Goal: Transaction & Acquisition: Purchase product/service

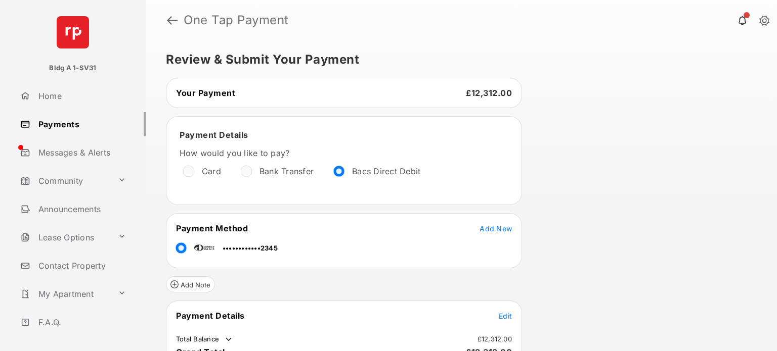
click at [65, 126] on link "Payments" at bounding box center [80, 124] width 129 height 24
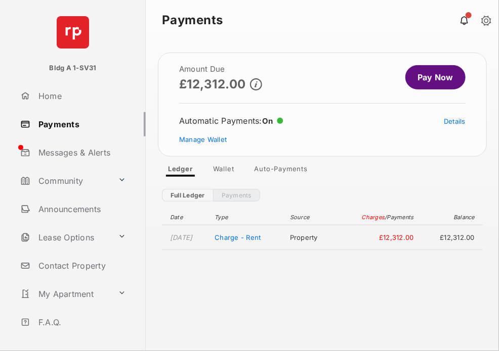
click at [440, 76] on link "Pay Now" at bounding box center [435, 77] width 60 height 24
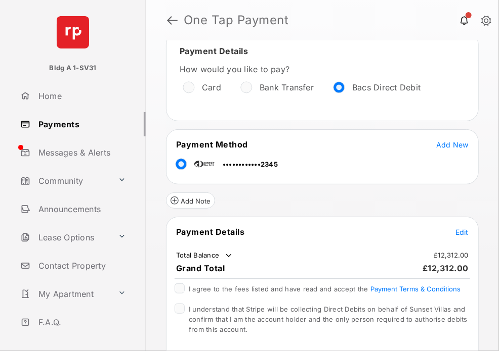
scroll to position [101, 0]
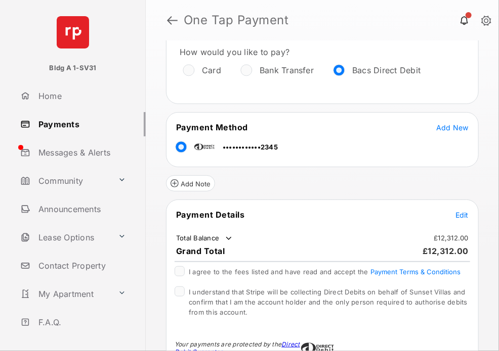
click at [455, 212] on span "Edit" at bounding box center [461, 215] width 13 height 9
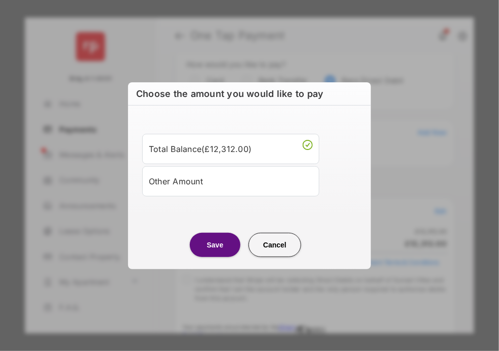
click at [215, 188] on div "Other Amount" at bounding box center [231, 181] width 164 height 17
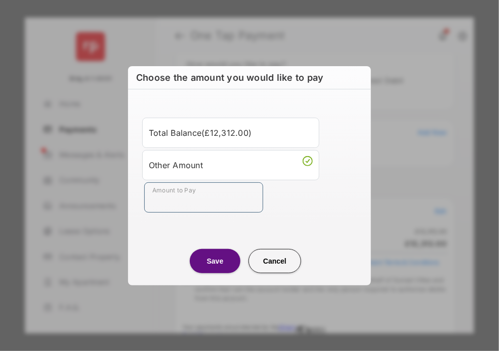
click at [193, 194] on input "Amount to Pay" at bounding box center [203, 198] width 119 height 30
type input "**"
click at [295, 204] on div "Amount to Pay **" at bounding box center [251, 198] width 214 height 30
click at [212, 262] on button "Save" at bounding box center [215, 261] width 51 height 24
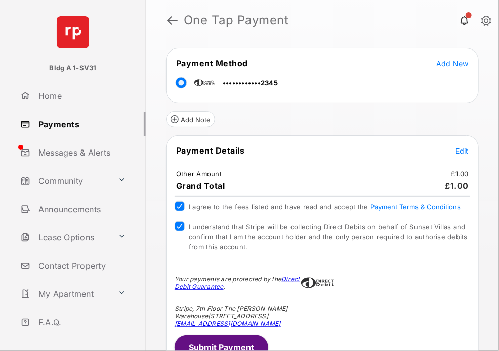
scroll to position [178, 0]
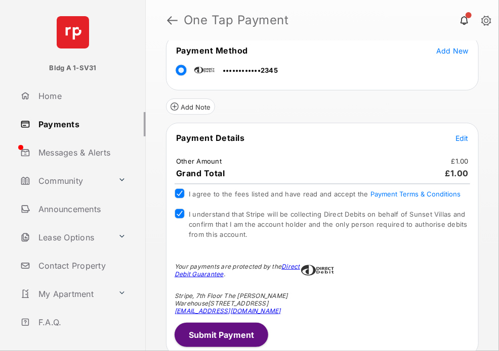
click at [235, 325] on button "Submit Payment" at bounding box center [221, 335] width 94 height 24
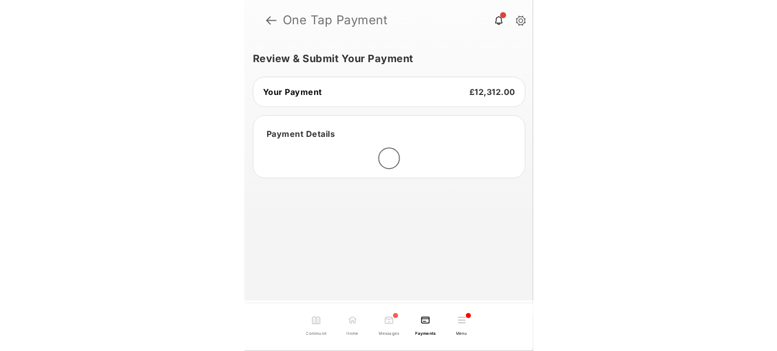
scroll to position [0, 0]
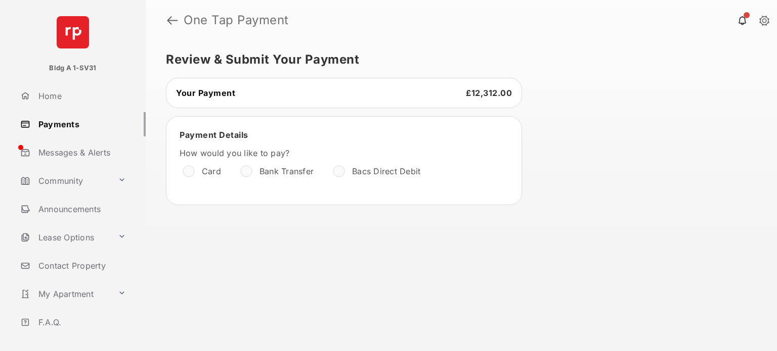
click at [68, 124] on link "Payments" at bounding box center [80, 124] width 129 height 24
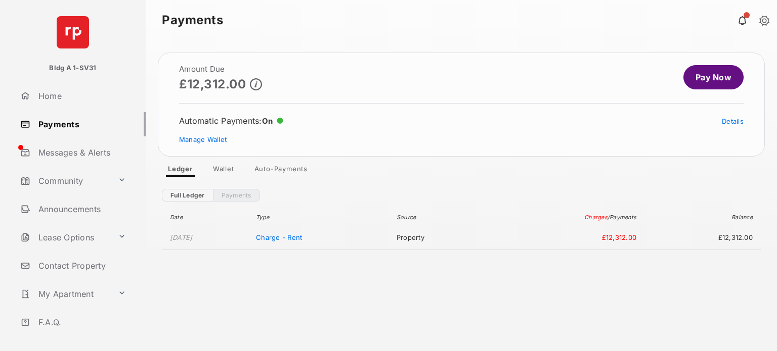
click at [69, 120] on link "Payments" at bounding box center [80, 124] width 129 height 24
click at [708, 82] on link "Pay Now" at bounding box center [713, 77] width 60 height 24
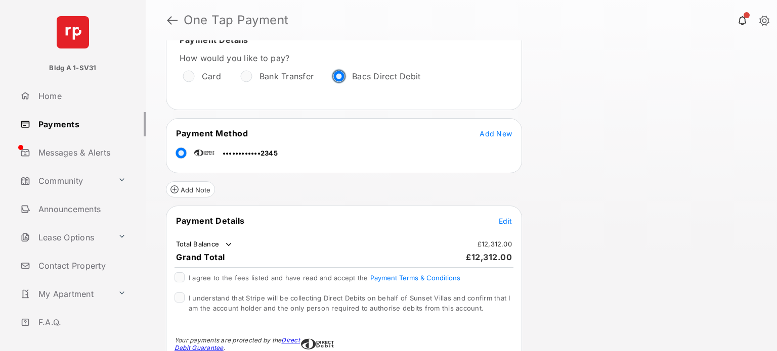
scroll to position [101, 0]
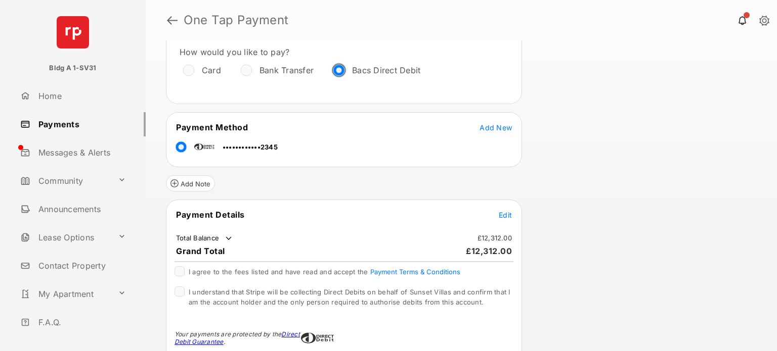
click at [501, 211] on span "Edit" at bounding box center [505, 215] width 13 height 9
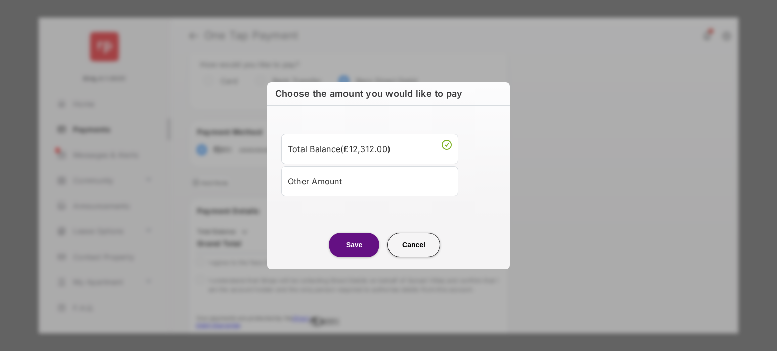
click at [325, 180] on div "Other Amount" at bounding box center [370, 181] width 164 height 17
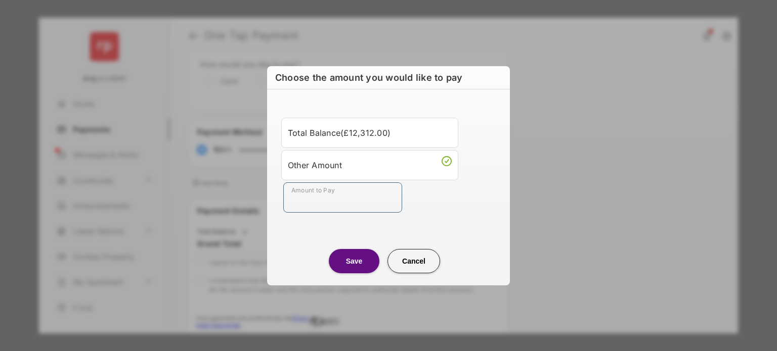
click at [315, 201] on input "Amount to Pay" at bounding box center [342, 198] width 119 height 30
type input "***"
click at [362, 262] on button "Save" at bounding box center [354, 261] width 51 height 24
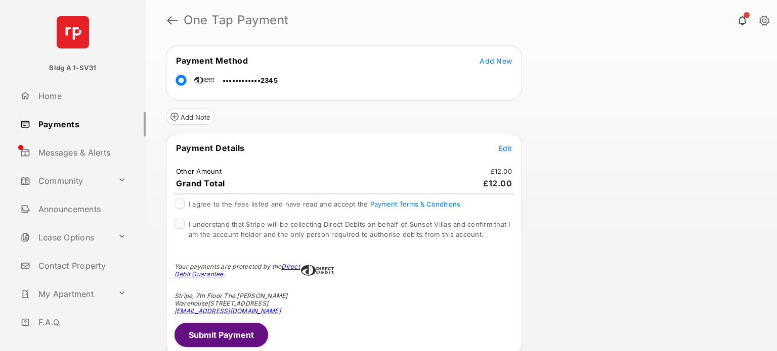
scroll to position [168, 0]
click at [230, 332] on button "Submit Payment" at bounding box center [221, 335] width 94 height 24
